Goal: Task Accomplishment & Management: Complete application form

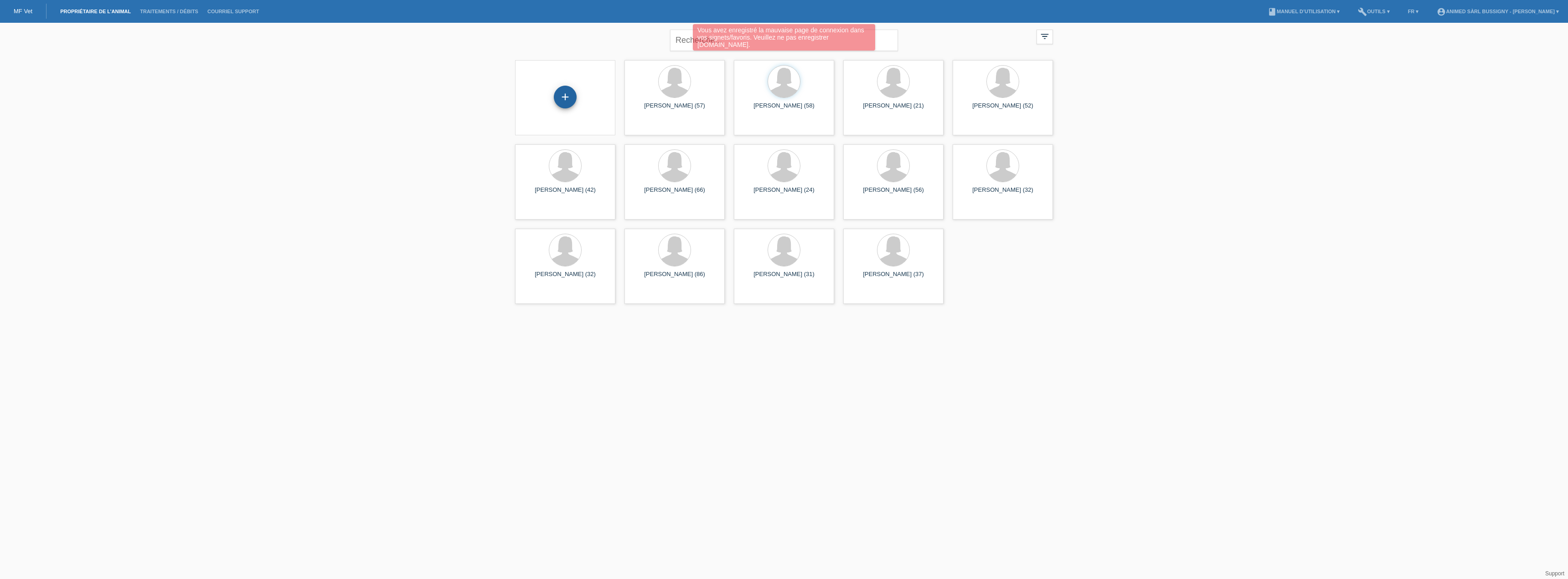
click at [568, 99] on div "+" at bounding box center [565, 97] width 23 height 23
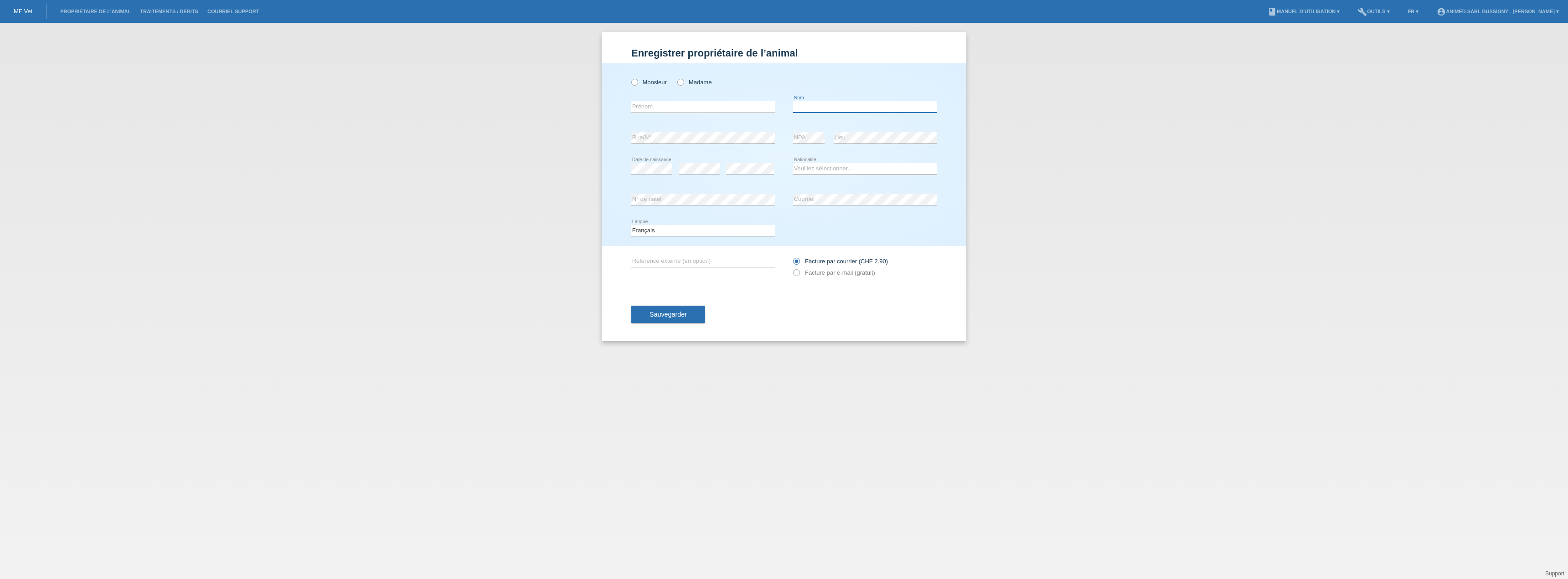
click at [807, 109] on input "text" at bounding box center [864, 107] width 144 height 11
type input "[PERSON_NAME]"
click at [721, 108] on input "text" at bounding box center [703, 107] width 144 height 11
type input "[MEDICAL_DATA][PERSON_NAME]"
click at [692, 162] on div "error" at bounding box center [699, 169] width 41 height 31
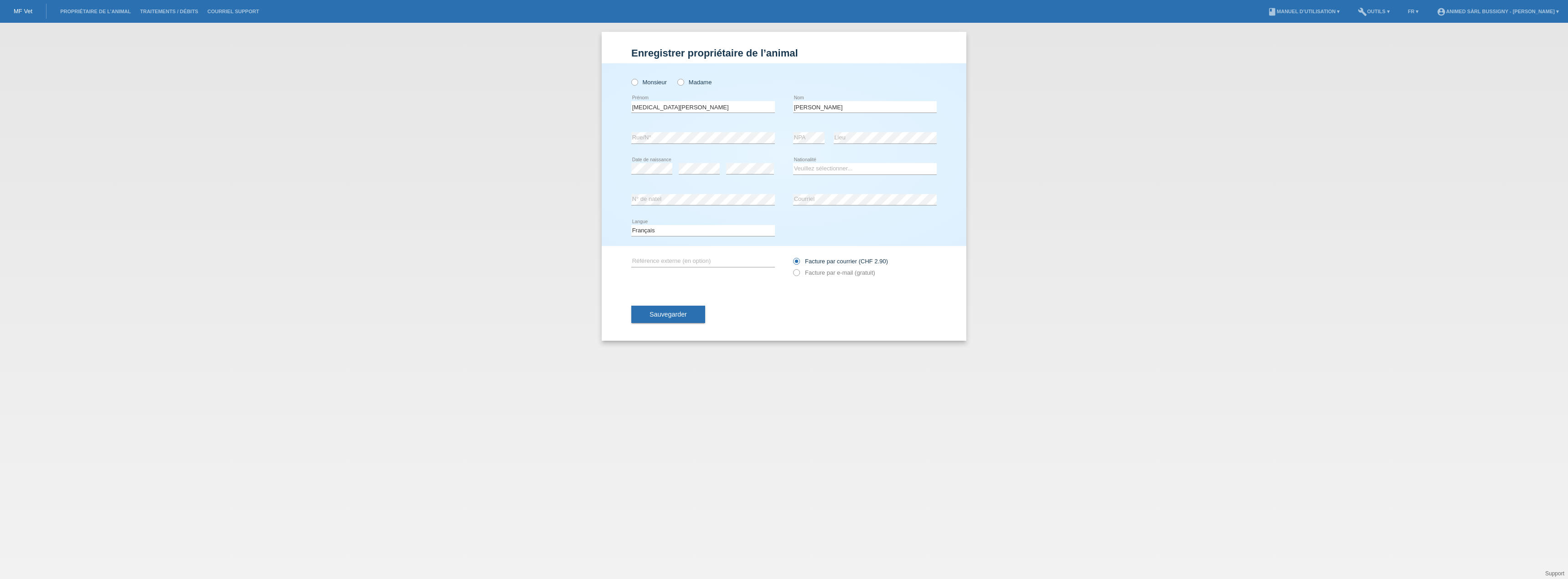
click at [687, 160] on div "error" at bounding box center [699, 169] width 41 height 31
click at [823, 166] on select "Veuillez sélectionner... Suisse Allemagne Autriche Liechtenstein ------------ A…" at bounding box center [864, 168] width 144 height 11
select select "CH"
click at [793, 163] on select "Veuillez sélectionner... Suisse Allemagne Autriche Liechtenstein ------------ A…" at bounding box center [864, 168] width 144 height 11
click at [800, 271] on label "Facture par e-mail (gratuit)" at bounding box center [834, 273] width 82 height 7
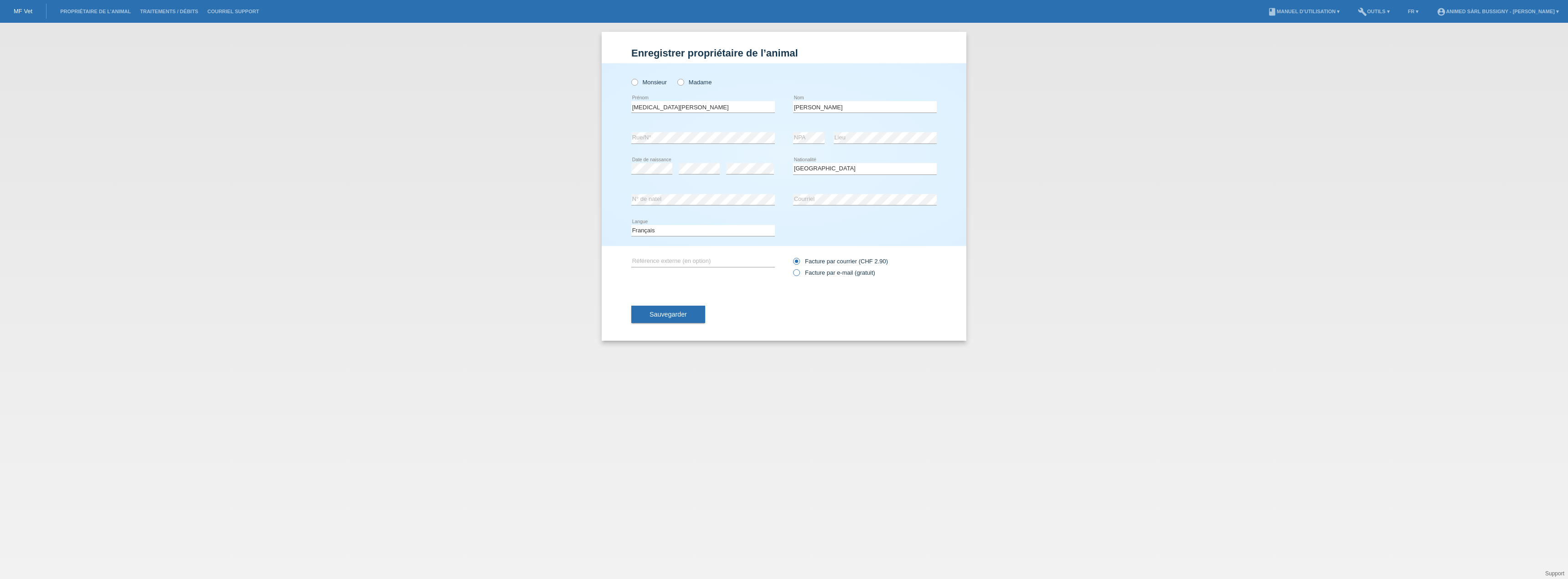
click at [799, 271] on input "Facture par e-mail (gratuit)" at bounding box center [795, 275] width 6 height 11
radio input "true"
click at [656, 311] on span "Sauvegarder" at bounding box center [668, 315] width 37 height 8
click at [684, 82] on label "Madame" at bounding box center [694, 82] width 34 height 7
click at [683, 82] on input "Madame" at bounding box center [680, 82] width 6 height 6
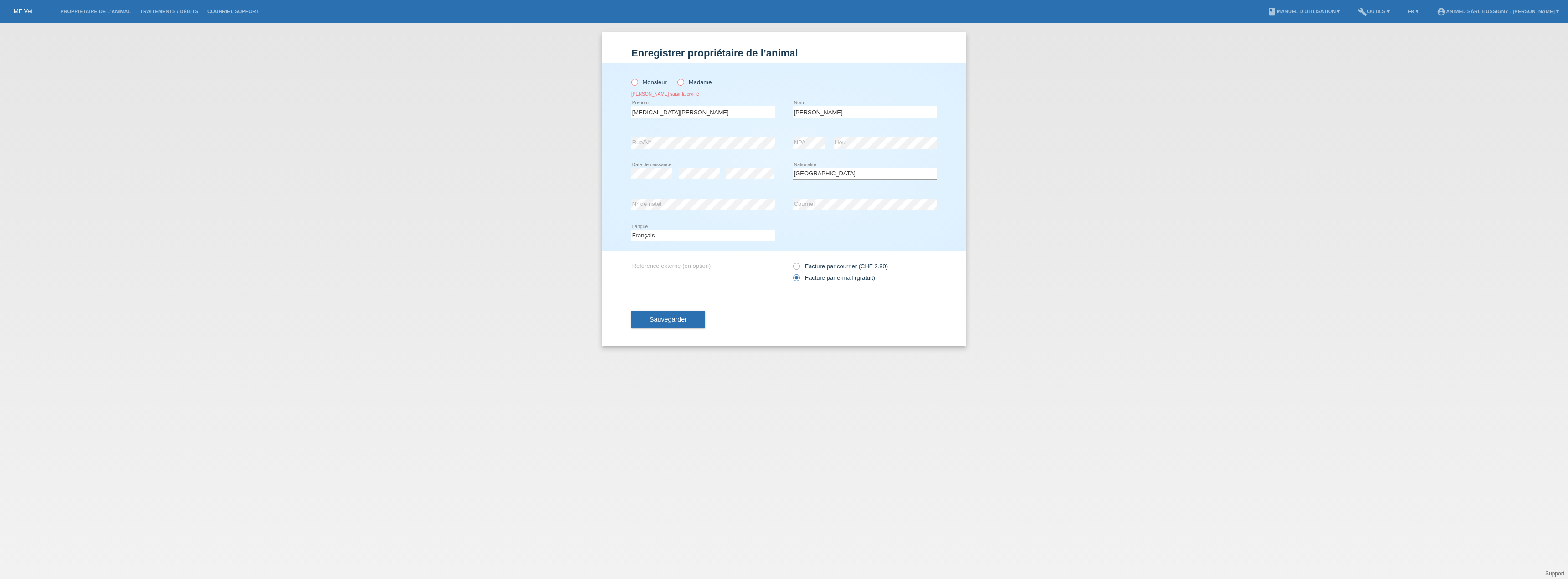
radio input "true"
click at [678, 325] on button "Sauvegarder" at bounding box center [668, 320] width 74 height 18
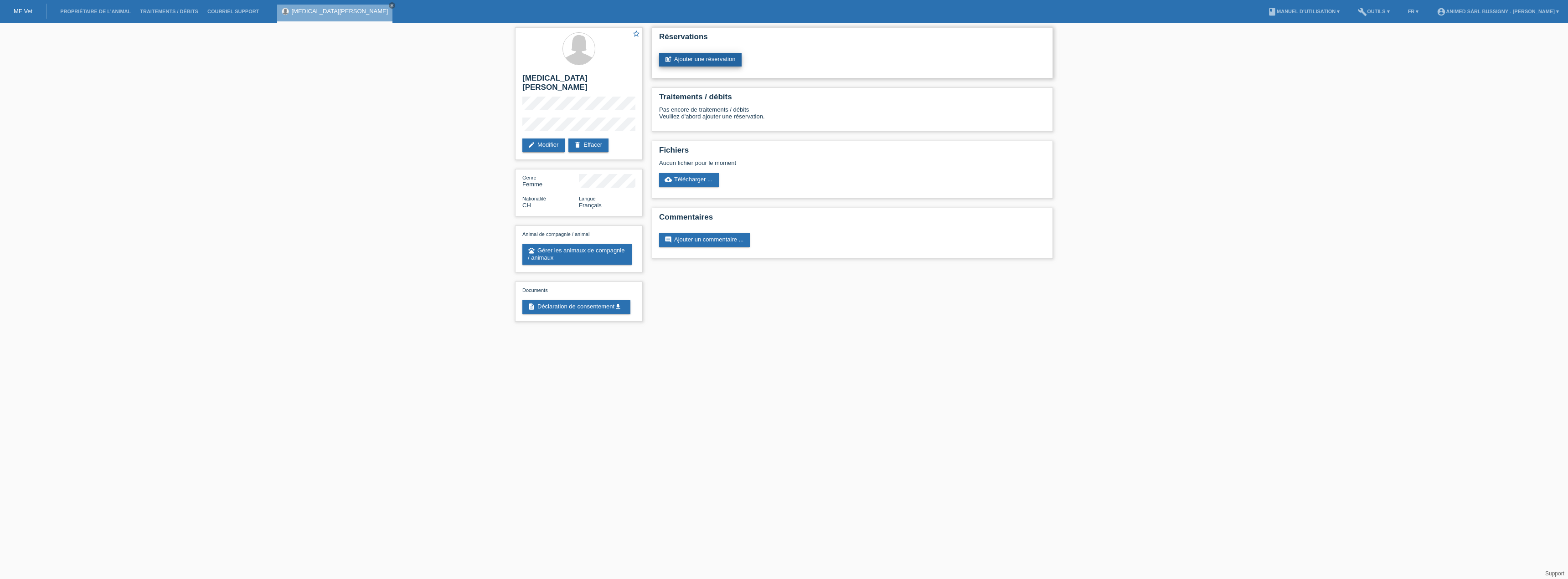
click at [678, 62] on link "post_add Ajouter une réservation" at bounding box center [700, 60] width 82 height 14
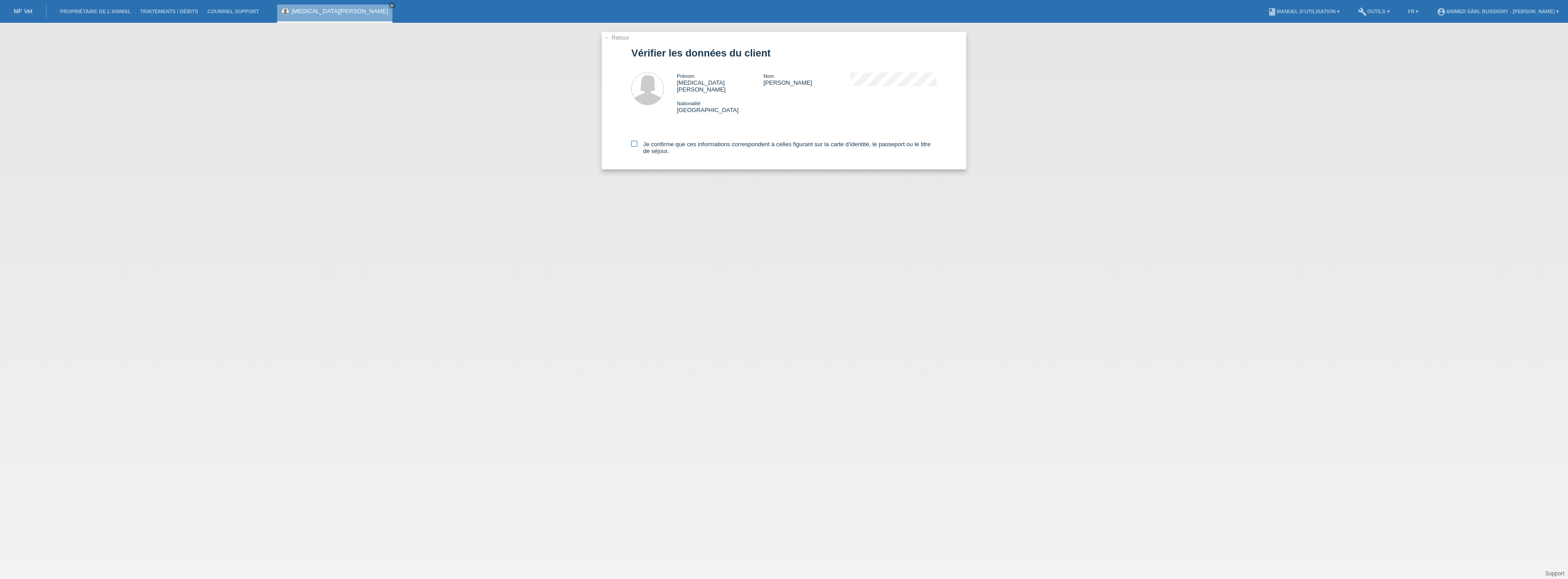
click at [663, 141] on label "Je confirme que ces informations correspondent à celles figurant sur la carte d…" at bounding box center [784, 148] width 305 height 14
click at [637, 141] on input "Je confirme que ces informations correspondent à celles figurant sur la carte d…" at bounding box center [634, 143] width 6 height 6
checkbox input "true"
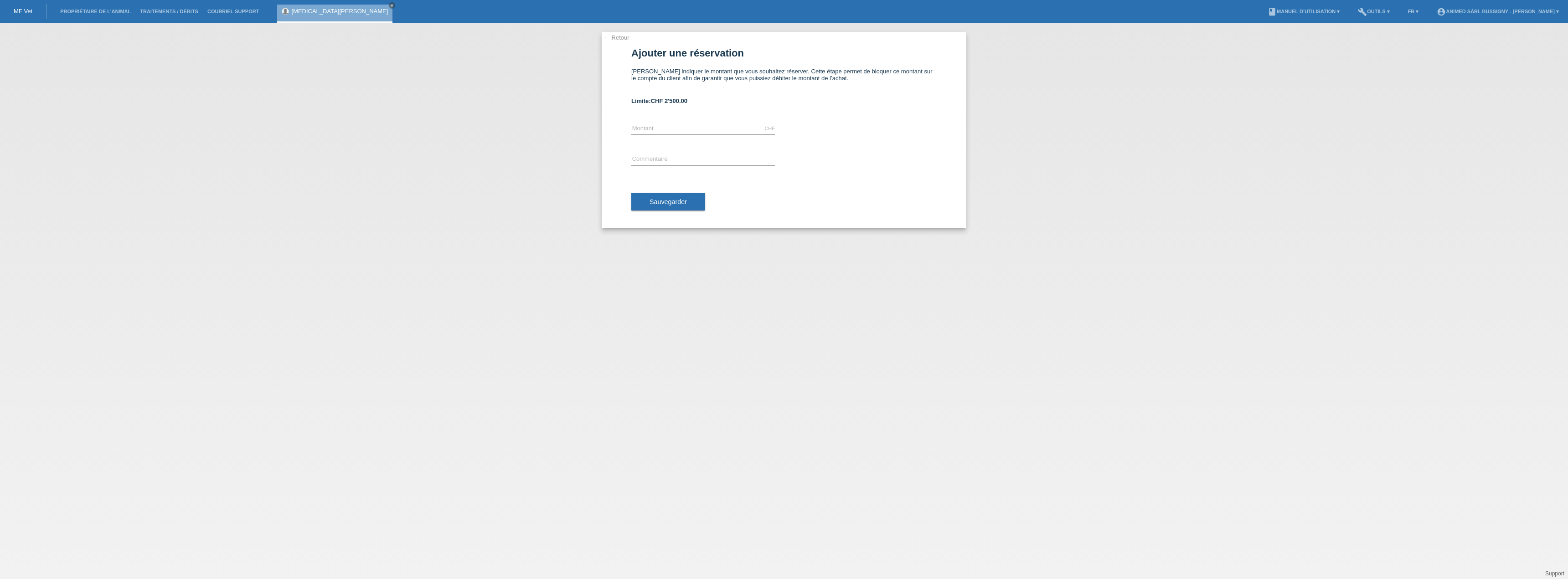
click at [670, 99] on span "CHF 2'500.00" at bounding box center [669, 100] width 36 height 7
